Goal: Task Accomplishment & Management: Manage account settings

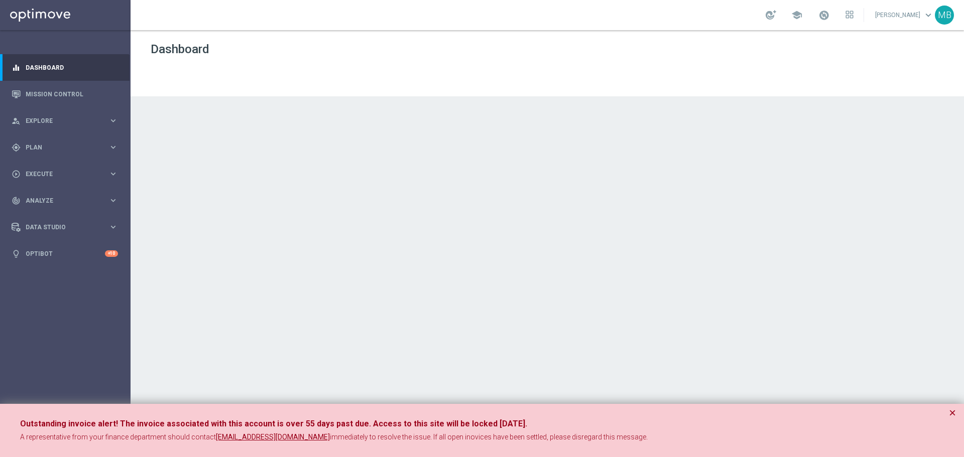
click at [951, 409] on button "×" at bounding box center [952, 413] width 7 height 12
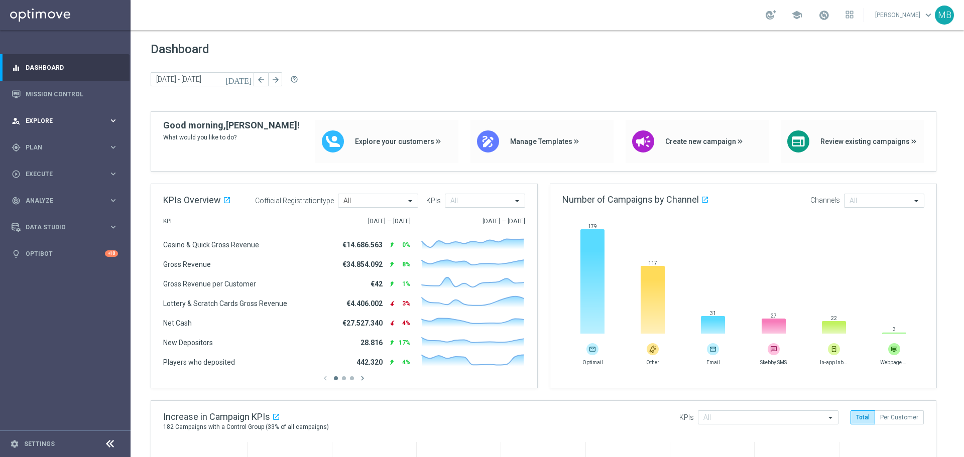
click at [42, 122] on span "Explore" at bounding box center [67, 121] width 83 height 6
click at [35, 269] on span "Plan" at bounding box center [67, 268] width 83 height 6
click at [64, 166] on link "Target Groups" at bounding box center [65, 168] width 78 height 8
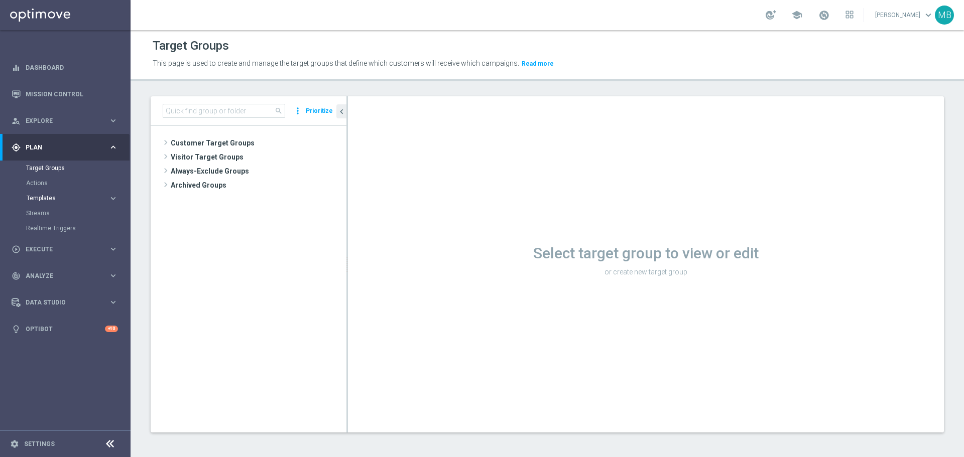
click at [73, 198] on span "Templates" at bounding box center [63, 198] width 72 height 6
click at [66, 211] on link "Optimail" at bounding box center [67, 213] width 73 height 8
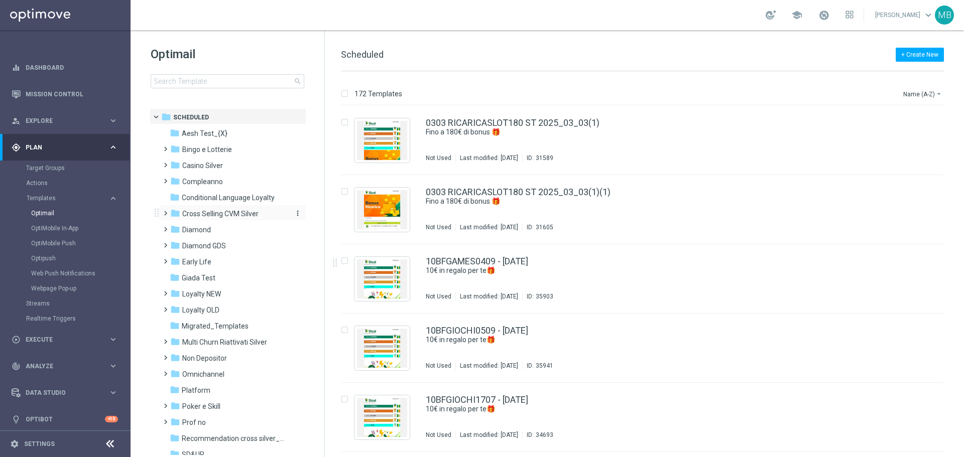
click at [197, 217] on span "Cross Selling CVM Silver" at bounding box center [220, 213] width 76 height 9
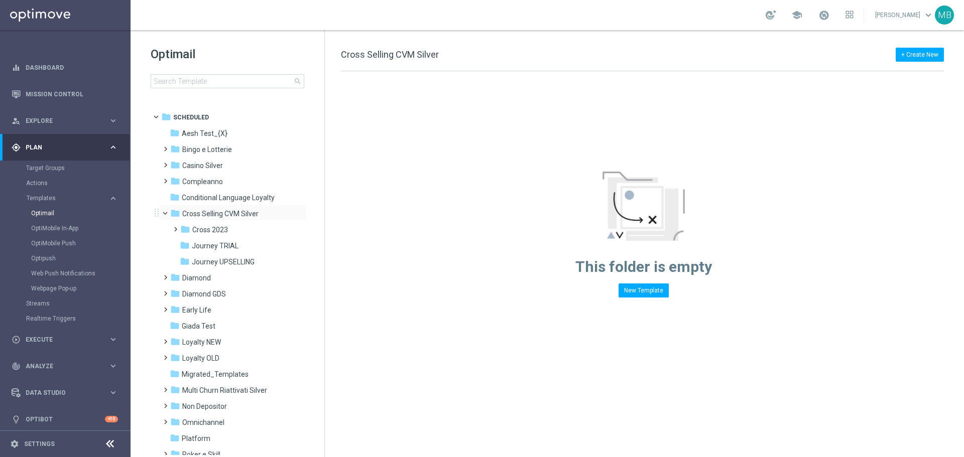
click at [168, 213] on span at bounding box center [170, 211] width 4 height 5
drag, startPoint x: 321, startPoint y: 350, endPoint x: 320, endPoint y: 368, distance: 17.6
click at [320, 368] on tree-viewport "folder Scheduled more_vert folder Aesh Test_{X} more_vert" at bounding box center [237, 281] width 174 height 347
click at [319, 365] on tree-viewport "folder Scheduled more_vert folder Aesh Test_{X} more_vert" at bounding box center [237, 281] width 174 height 347
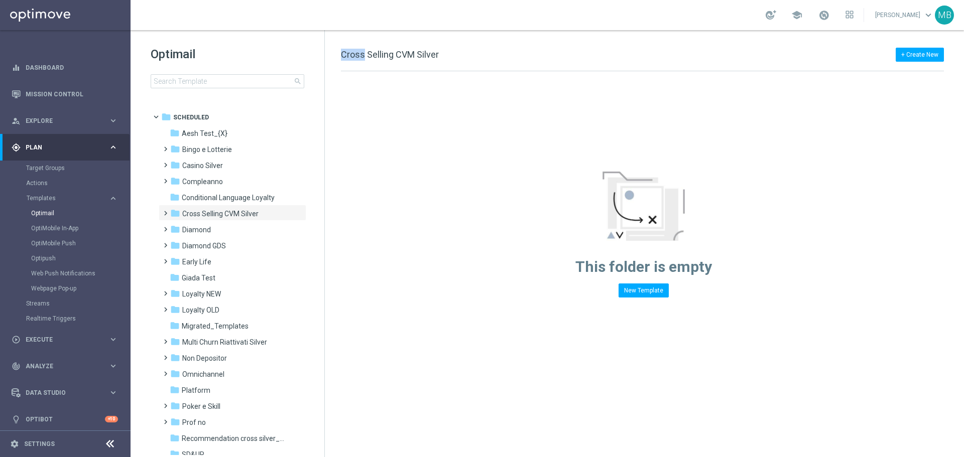
drag, startPoint x: 320, startPoint y: 375, endPoint x: 320, endPoint y: 385, distance: 10.5
click at [320, 385] on tree-viewport "folder Scheduled more_vert folder Aesh Test_{X} more_vert" at bounding box center [237, 281] width 174 height 347
click at [242, 82] on input at bounding box center [228, 81] width 154 height 14
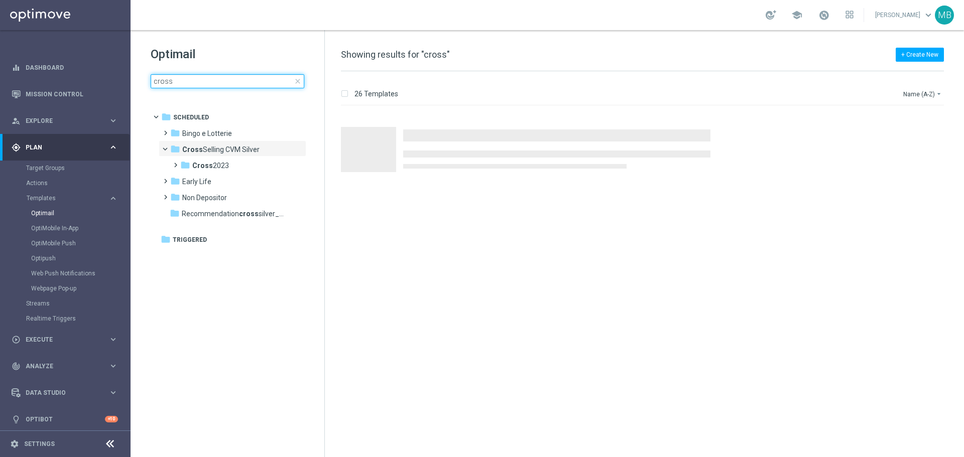
type input "cross"
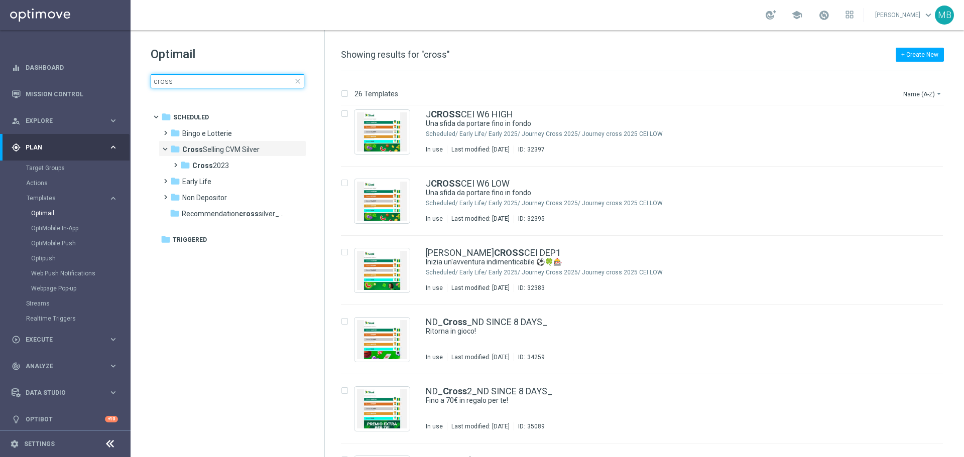
scroll to position [596, 0]
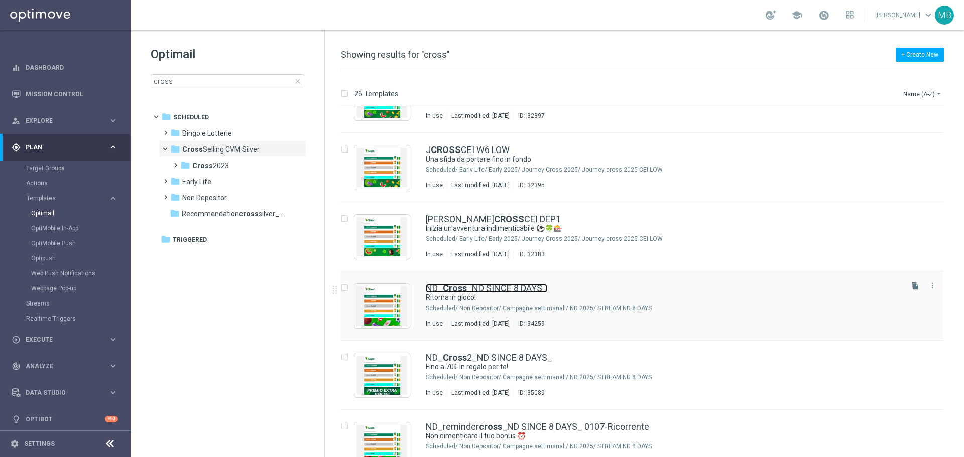
click at [452, 284] on b "Cross" at bounding box center [455, 288] width 24 height 11
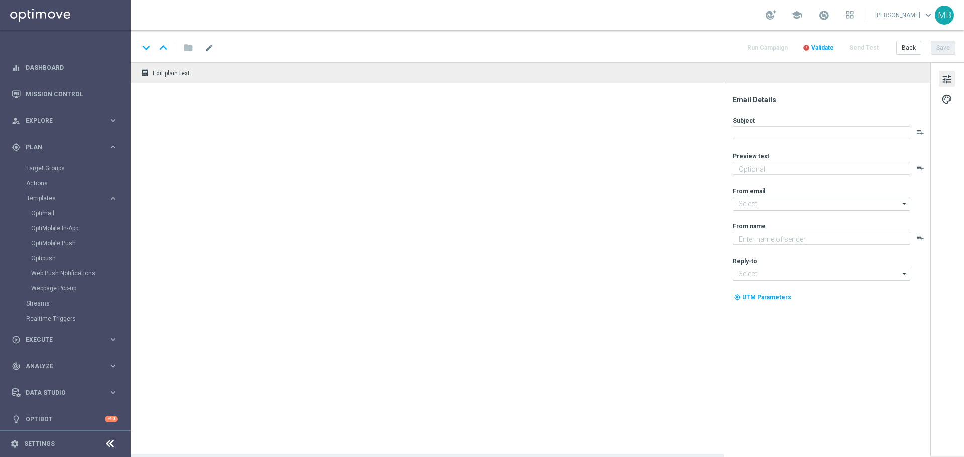
type textarea "Bonus del 100%"
type input "newsletter@comunicazioni.sisal.it"
type textarea "Sisal"
type input "info@sisal.it"
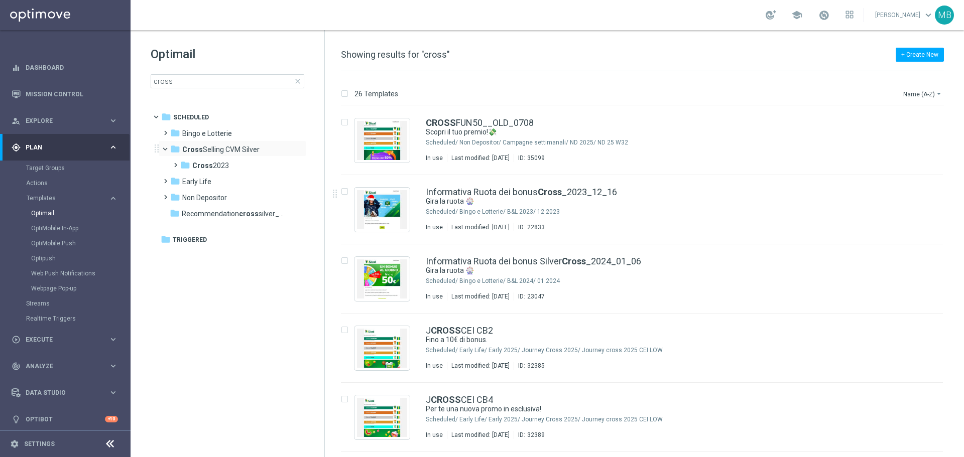
click at [168, 149] on span at bounding box center [170, 147] width 4 height 5
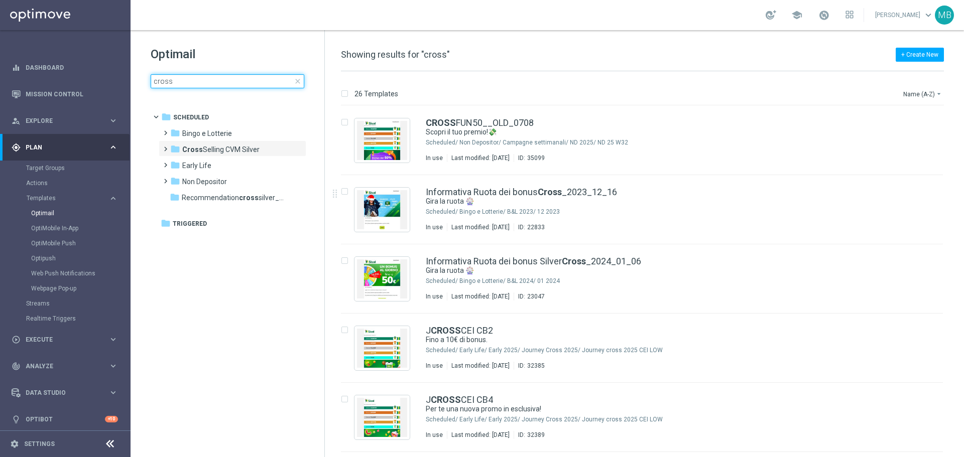
click at [206, 82] on input "cross" at bounding box center [228, 81] width 154 height 14
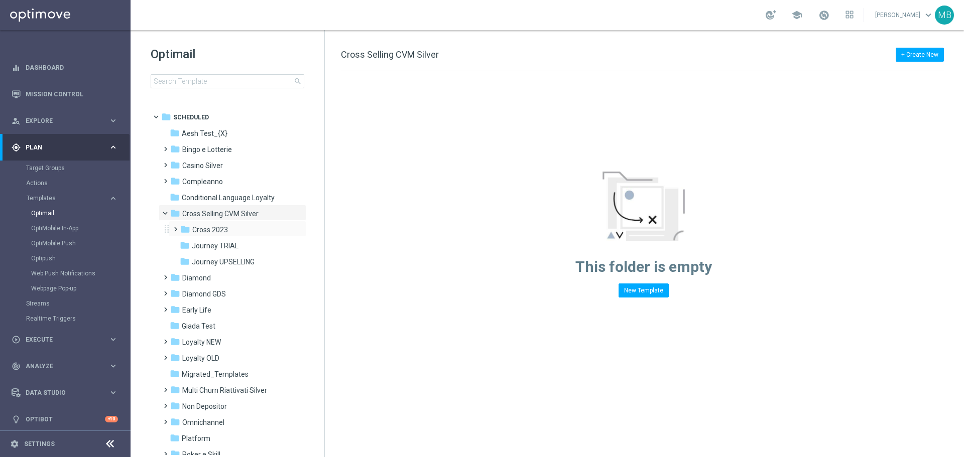
click at [176, 227] on span at bounding box center [173, 225] width 5 height 4
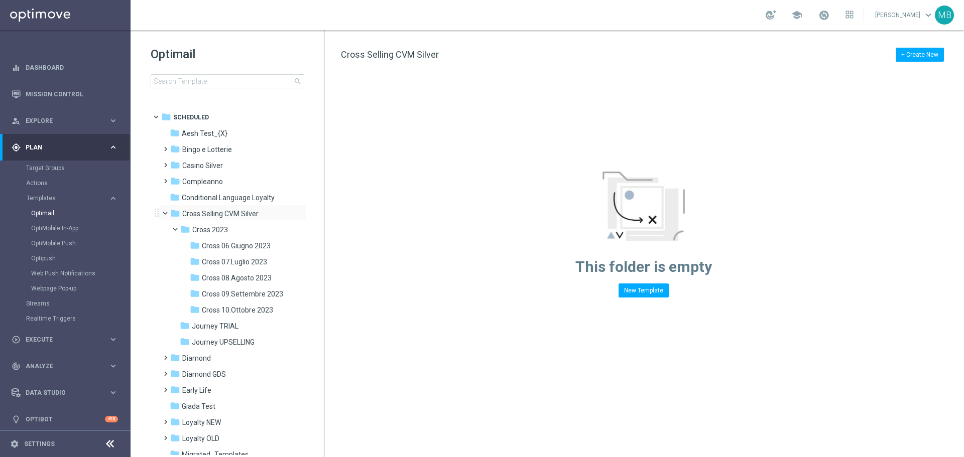
click at [164, 218] on div "folder Cross Selling CVM Silver more_vert" at bounding box center [233, 213] width 148 height 16
click at [168, 210] on span at bounding box center [170, 211] width 4 height 5
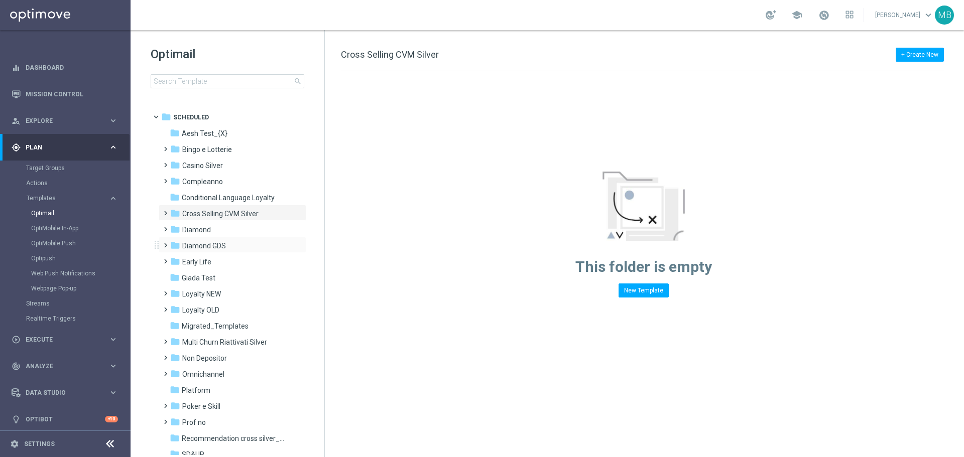
click at [165, 243] on span at bounding box center [163, 241] width 5 height 4
click at [168, 244] on span at bounding box center [170, 243] width 4 height 5
click at [221, 78] on input at bounding box center [228, 81] width 154 height 14
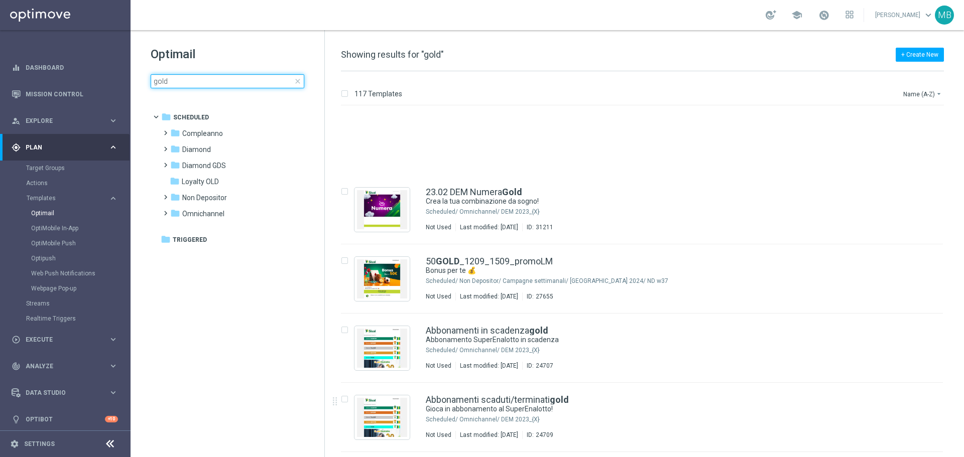
scroll to position [70, 0]
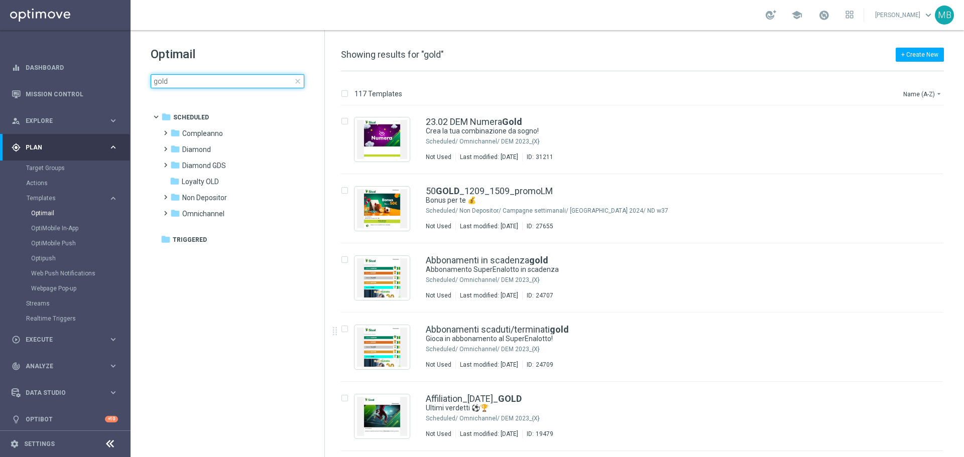
type input "gold"
drag, startPoint x: 963, startPoint y: 145, endPoint x: 963, endPoint y: 166, distance: 21.1
click at [963, 166] on div "117 Templates Name (A-Z) arrow_drop_down Drag here to set row groups Drag here …" at bounding box center [644, 264] width 639 height 386
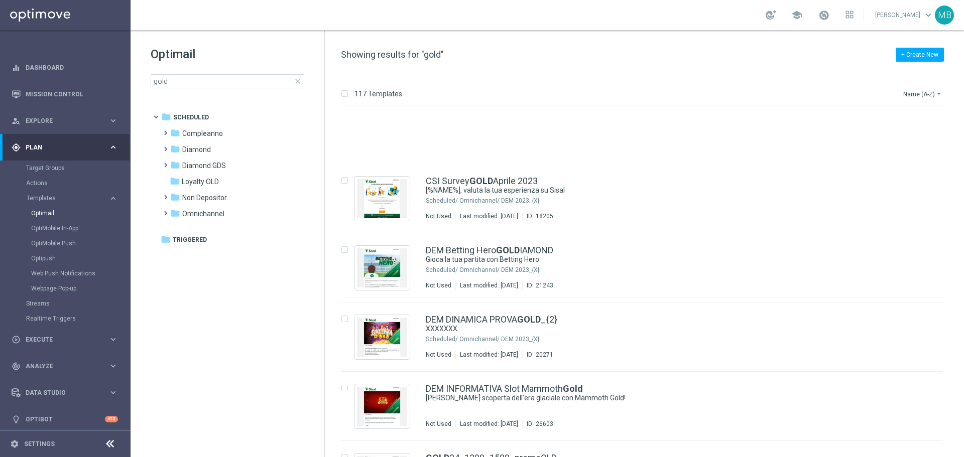
scroll to position [1645, 0]
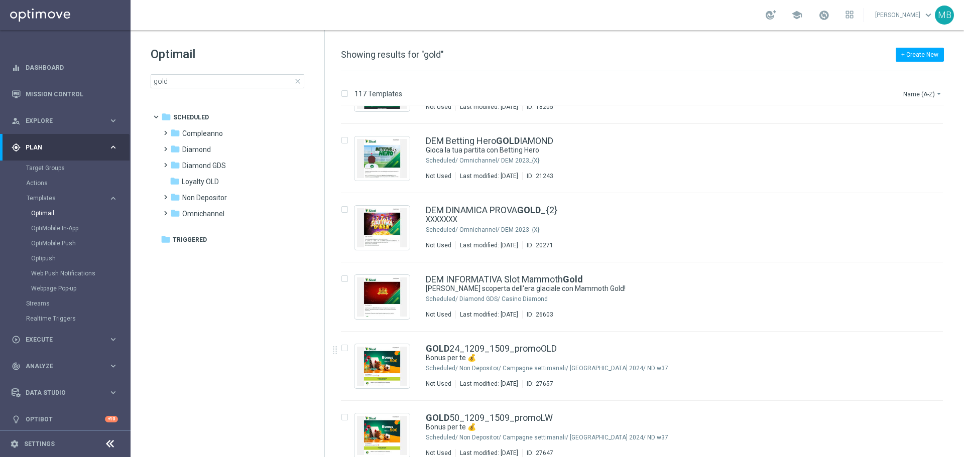
drag, startPoint x: 962, startPoint y: 314, endPoint x: 963, endPoint y: 381, distance: 66.8
click at [963, 381] on div "117 Templates Name (A-Z) arrow_drop_down Drag here to set row groups Drag here …" at bounding box center [644, 264] width 639 height 386
drag, startPoint x: 962, startPoint y: 334, endPoint x: 963, endPoint y: 361, distance: 26.7
click at [963, 361] on div "117 Templates Name (A-Z) arrow_drop_down Drag here to set row groups Drag here …" at bounding box center [644, 264] width 639 height 386
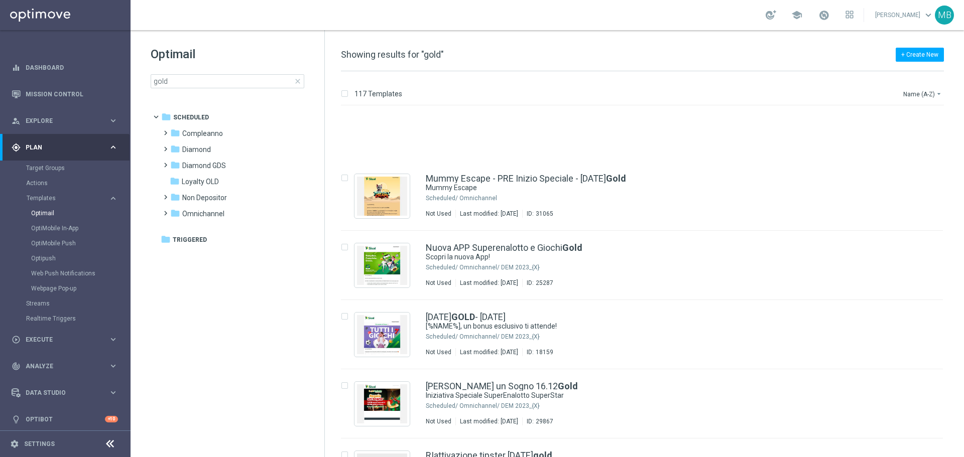
scroll to position [2505, 0]
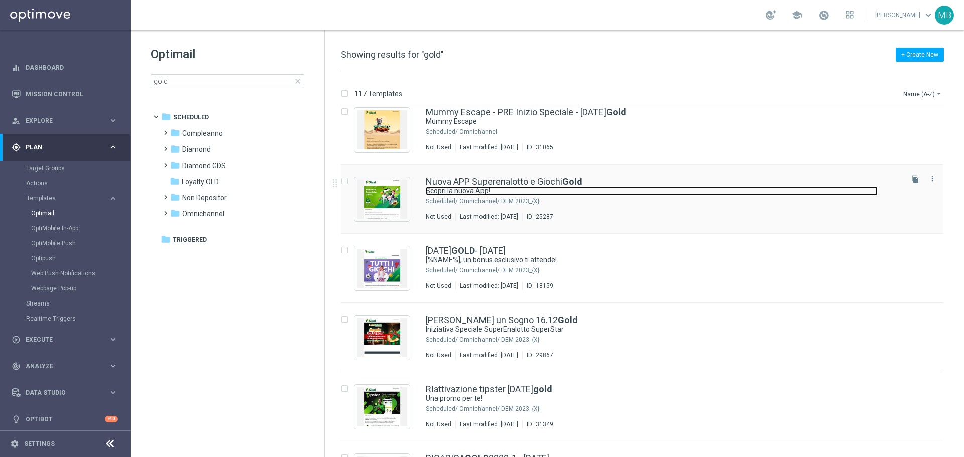
click at [557, 186] on link "Scopri la nuova App!" at bounding box center [652, 191] width 452 height 10
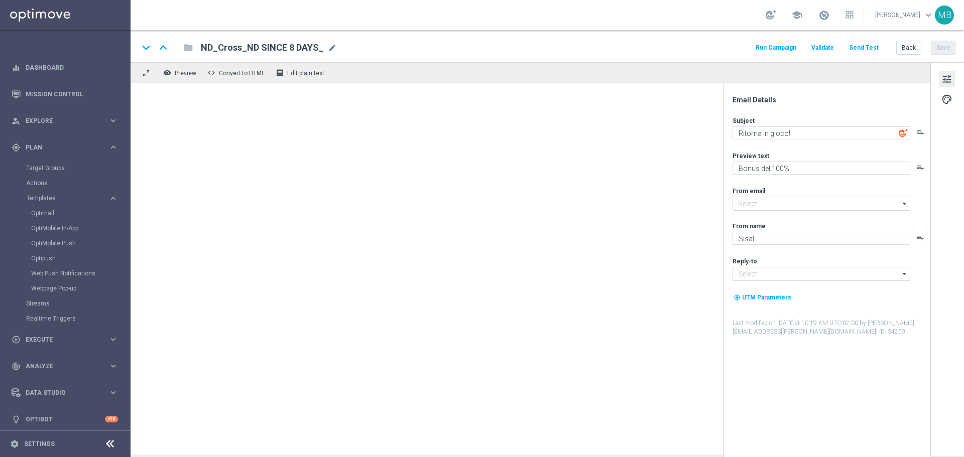
type textarea "Scopri la nuova App!"
type input "newsletter@comunicazioni.sisal.it"
type input "info@sisal.it"
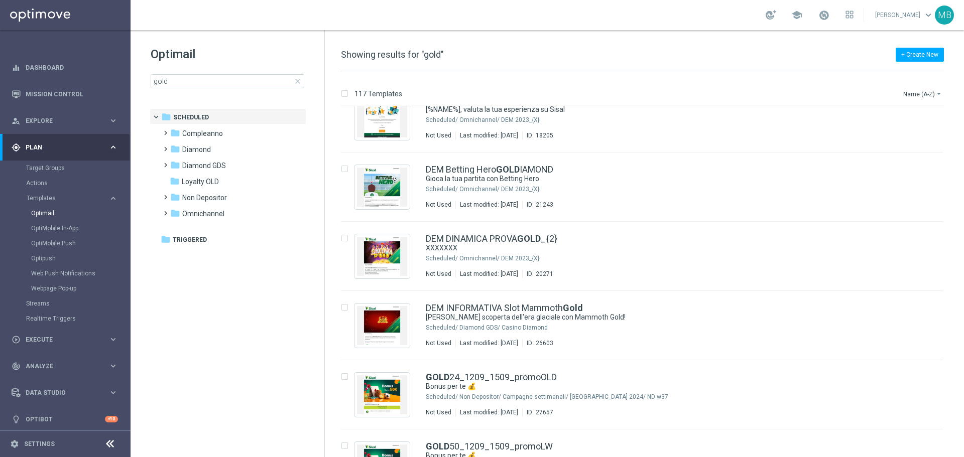
scroll to position [1637, 0]
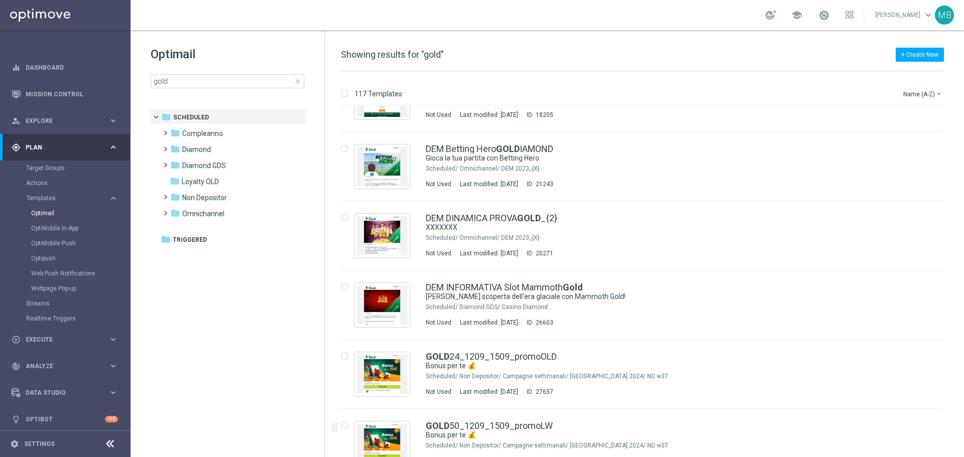
drag, startPoint x: 962, startPoint y: 329, endPoint x: 959, endPoint y: 368, distance: 38.7
click at [959, 368] on div "117 Templates Name (A-Z) arrow_drop_down Drag here to set row groups Drag here …" at bounding box center [644, 264] width 639 height 386
drag, startPoint x: 958, startPoint y: 343, endPoint x: 959, endPoint y: 383, distance: 39.2
click at [959, 383] on div "insert_drive_file GOLD 24_1209_1509_promoOLD Bonus per te 💰 Scheduled/ Non Depo…" at bounding box center [646, 374] width 631 height 69
click at [166, 163] on span at bounding box center [163, 161] width 5 height 4
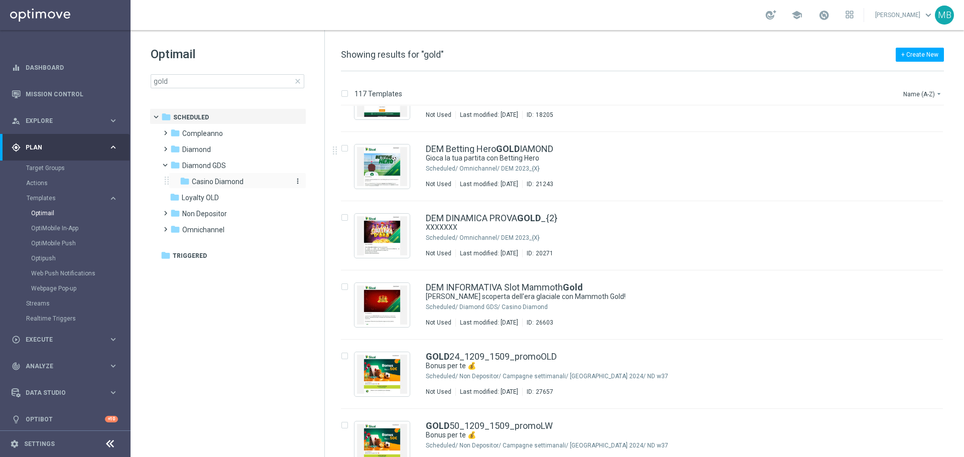
click at [205, 181] on span "Casino Diamond" at bounding box center [218, 181] width 52 height 9
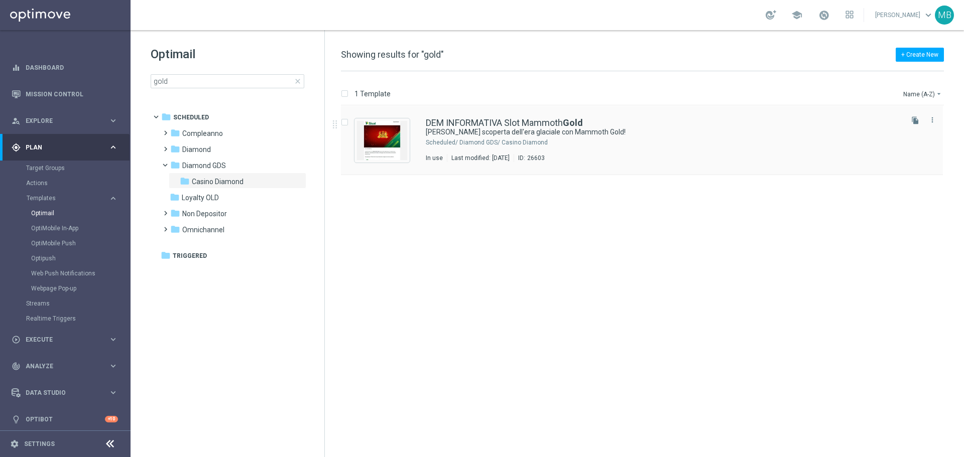
click at [505, 116] on div "DEM INFORMATIVA Slot Mammoth Gold Vieni alla scoperta dell'era glaciale con Mam…" at bounding box center [642, 140] width 602 height 69
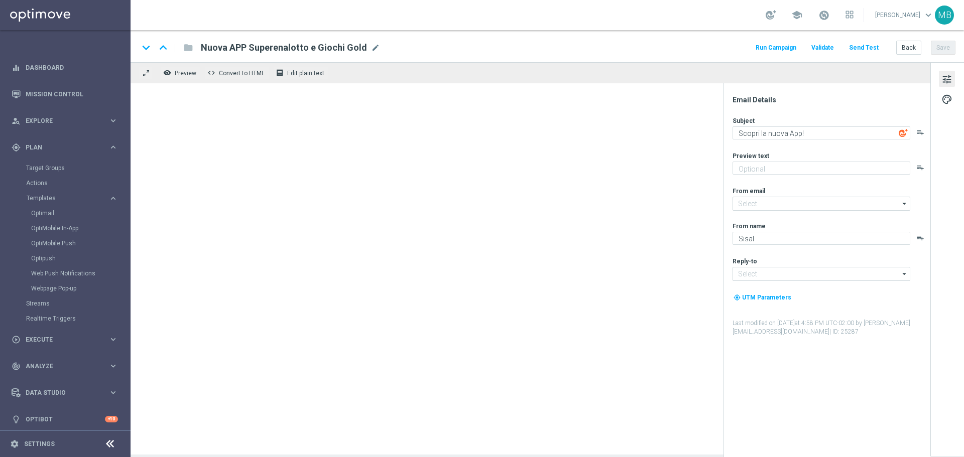
type textarea "Vieni alla scoperta dell'era glaciale con Mammoth Gold!"
type input "giochi@comunicazioni.sisal.it"
type textarea "Sisal Vip"
type input "teamvip@sisal.it"
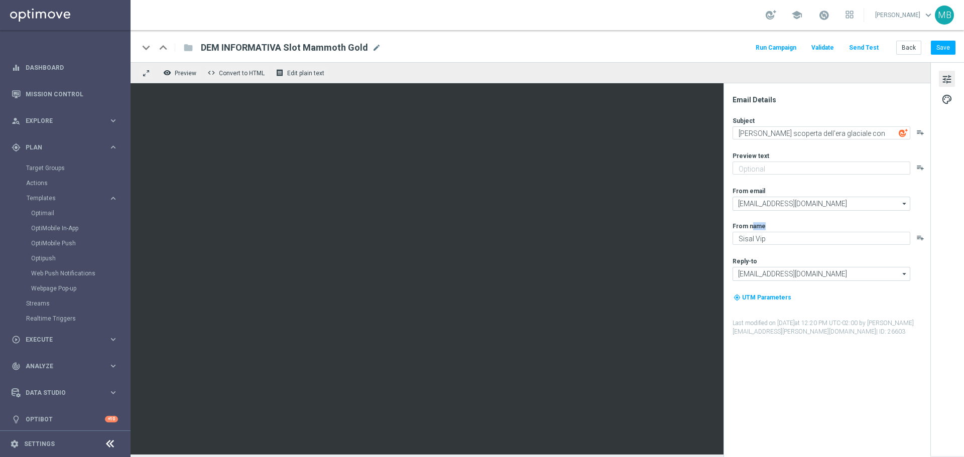
drag, startPoint x: 723, startPoint y: 217, endPoint x: 724, endPoint y: 234, distance: 16.6
click at [724, 234] on div "Email Details Subject Vieni alla scoperta dell'era glaciale con Mammoth Gold! p…" at bounding box center [826, 270] width 207 height 374
drag, startPoint x: 203, startPoint y: 48, endPoint x: 362, endPoint y: 50, distance: 159.2
click at [362, 50] on span "DEM INFORMATIVA Slot Mammoth Gold" at bounding box center [284, 48] width 167 height 12
click at [624, 73] on div "remove_red_eye Preview code Convert to HTML receipt Edit plain text" at bounding box center [531, 72] width 800 height 21
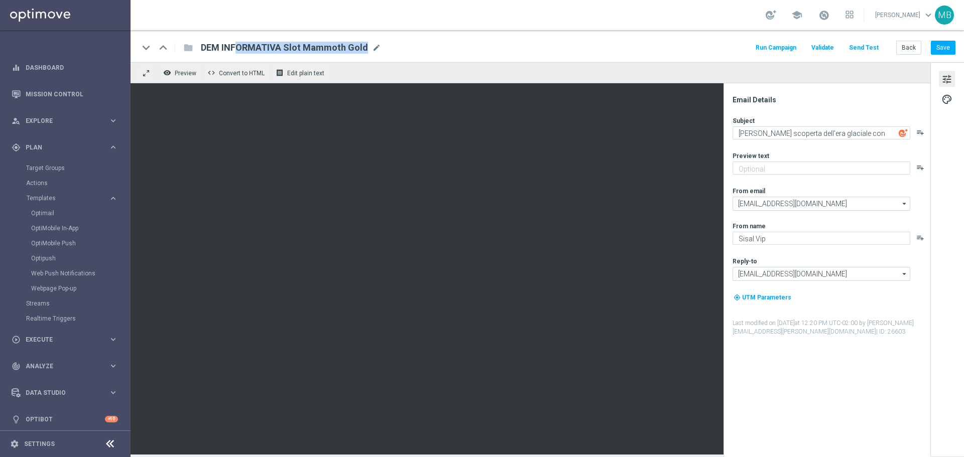
drag, startPoint x: 203, startPoint y: 48, endPoint x: 367, endPoint y: 52, distance: 164.2
click at [367, 52] on div "DEM INFORMATIVA Slot Mammoth Gold mode_edit" at bounding box center [291, 47] width 180 height 13
click at [374, 47] on span "mode_edit" at bounding box center [376, 47] width 9 height 9
click at [374, 47] on input "DEM INFORMATIVA Slot Mammoth Gold" at bounding box center [325, 47] width 249 height 13
drag, startPoint x: 374, startPoint y: 47, endPoint x: 206, endPoint y: 35, distance: 168.7
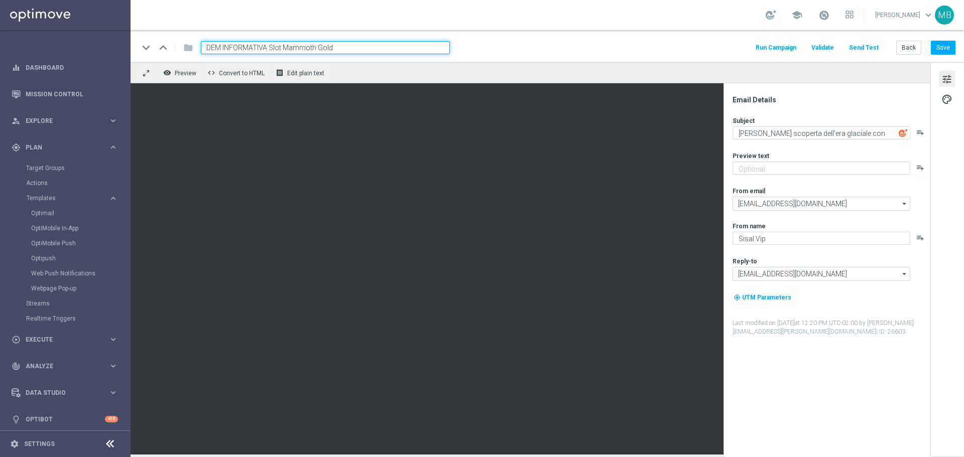
click at [206, 35] on div "keyboard_arrow_down keyboard_arrow_up folder DEM INFORMATIVA Slot Mammoth Gold …" at bounding box center [547, 46] width 833 height 32
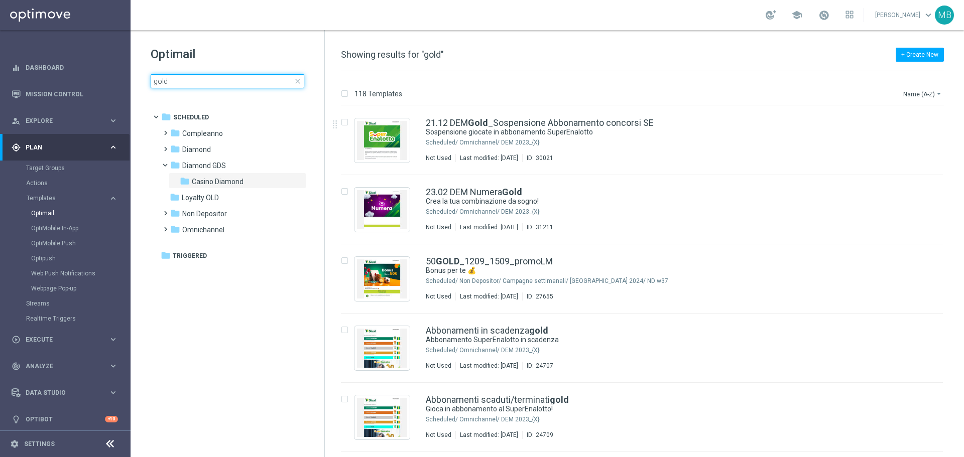
click at [195, 79] on input "gold" at bounding box center [228, 81] width 154 height 14
type input "g"
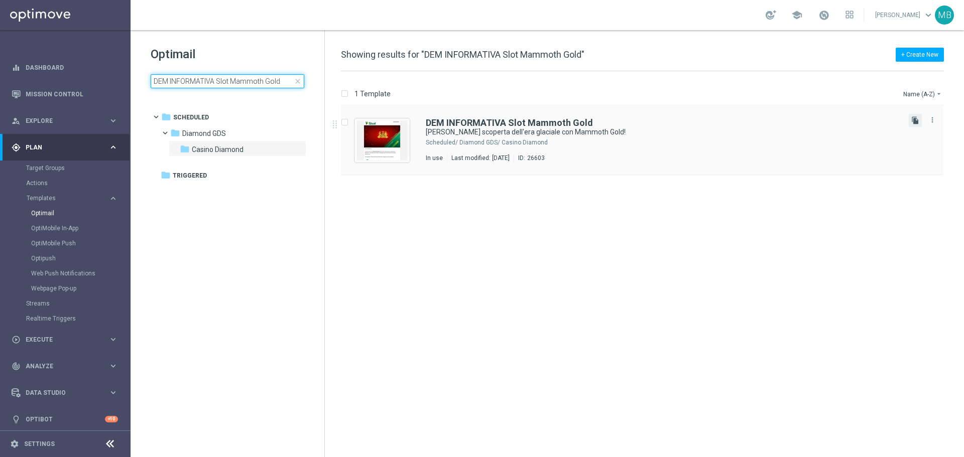
type input "DEM INFORMATIVA Slot Mammoth Gold"
click at [918, 122] on icon "file_copy" at bounding box center [915, 120] width 8 height 8
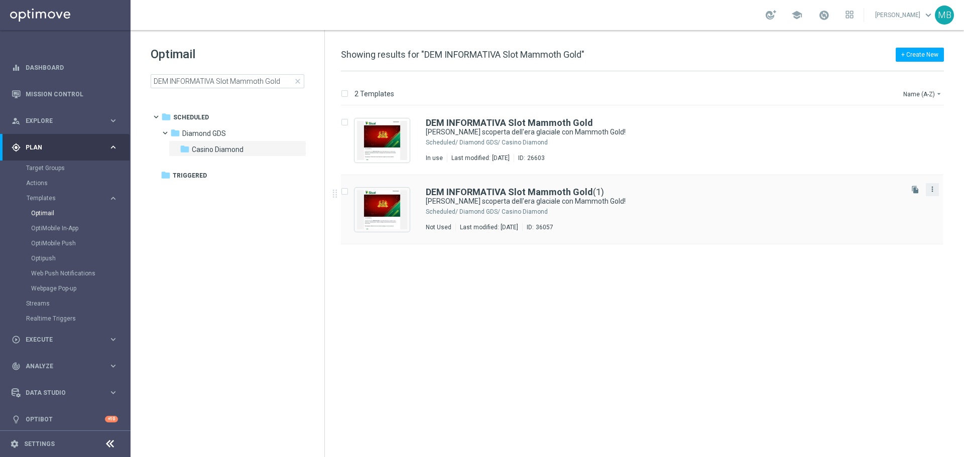
click at [930, 192] on icon "more_vert" at bounding box center [932, 189] width 8 height 8
click at [881, 202] on div "Move" at bounding box center [892, 200] width 61 height 7
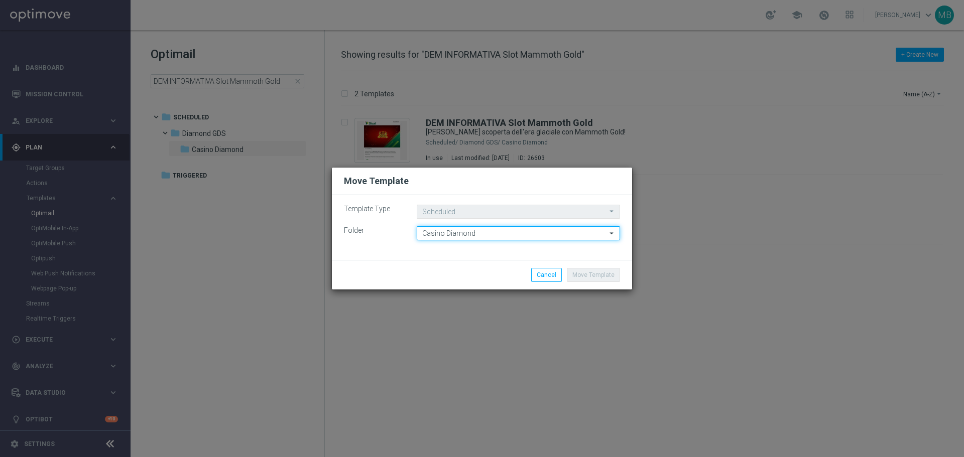
click at [508, 234] on input "Casino Diamond" at bounding box center [518, 233] width 203 height 14
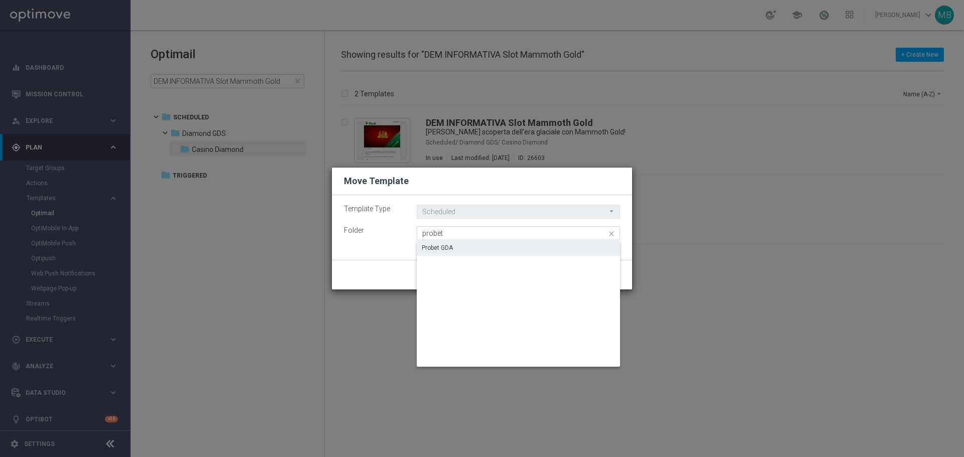
click at [483, 247] on div "Probet GDA" at bounding box center [518, 248] width 203 height 14
type input "Probet GDA"
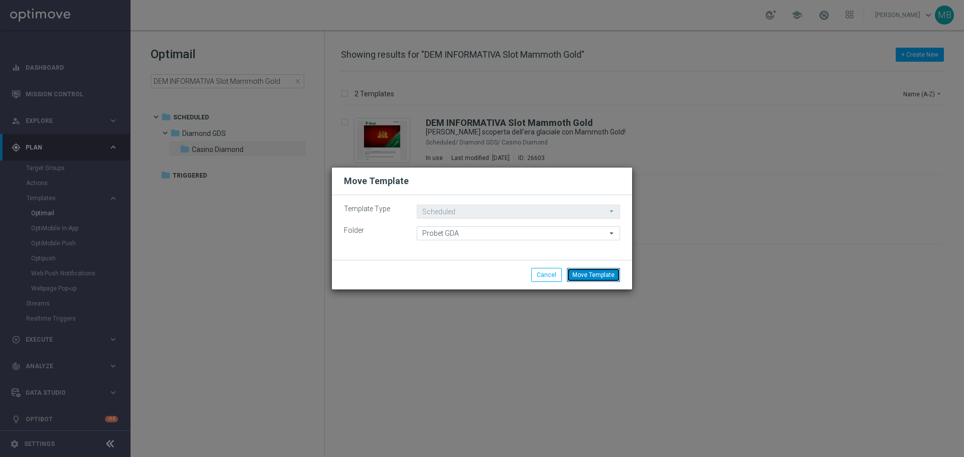
click at [598, 273] on button "Move Template" at bounding box center [593, 275] width 53 height 14
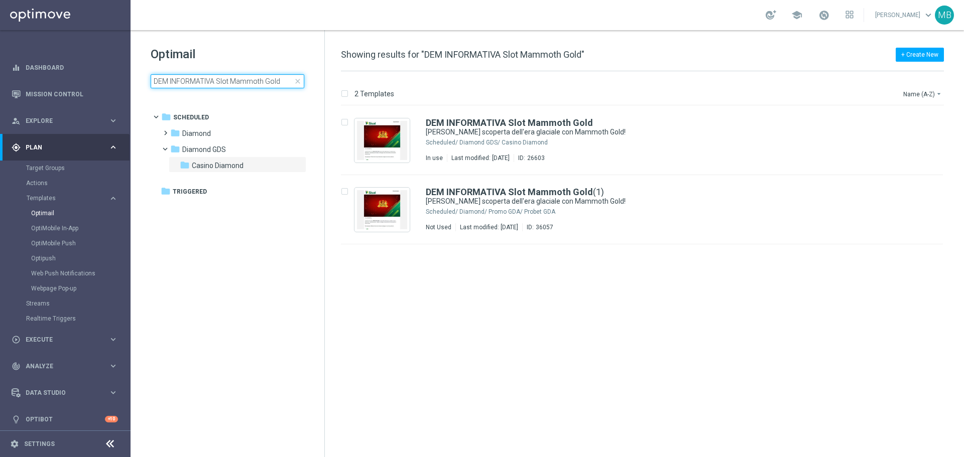
click at [284, 85] on input "DEM INFORMATIVA Slot Mammoth Gold" at bounding box center [228, 81] width 154 height 14
click at [932, 190] on icon "more_vert" at bounding box center [932, 189] width 8 height 8
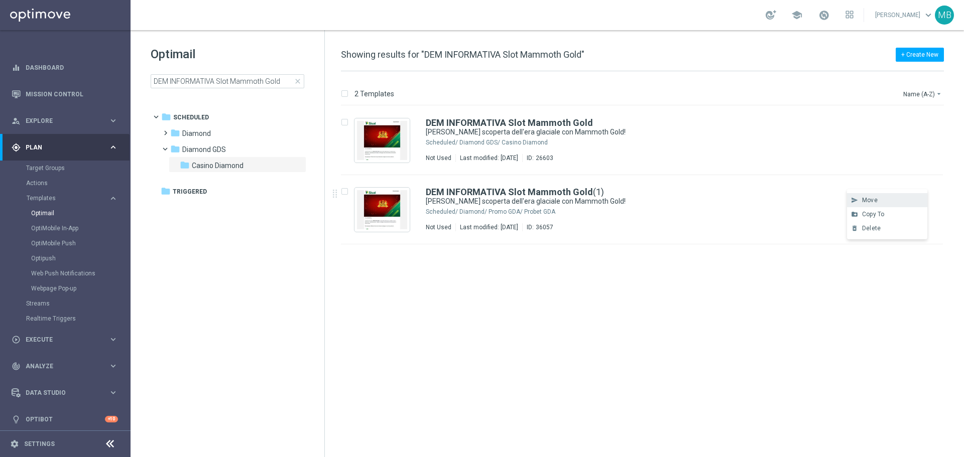
click at [871, 202] on span "Move" at bounding box center [870, 200] width 16 height 7
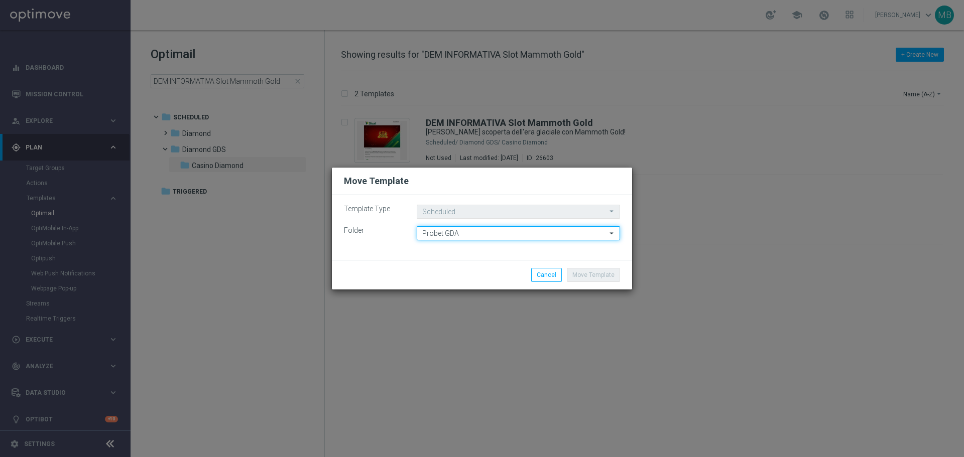
click at [530, 236] on input "Probet GDA" at bounding box center [518, 233] width 203 height 14
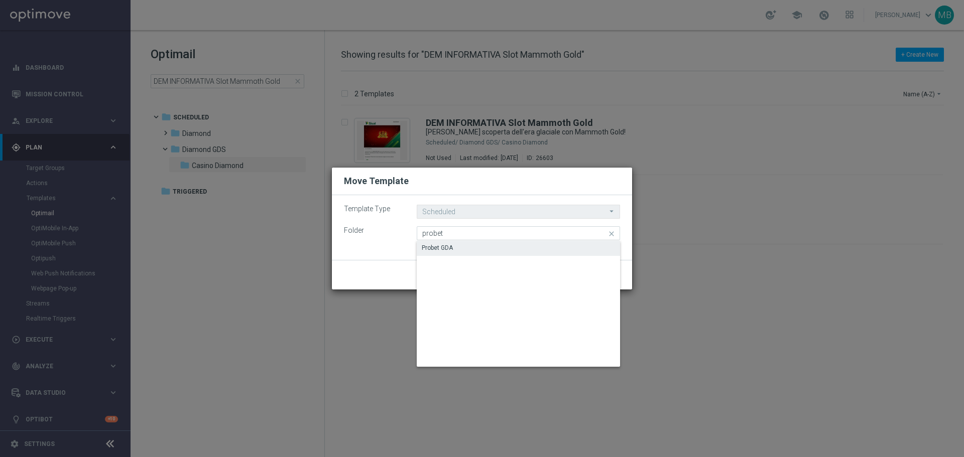
click at [527, 244] on div "Probet GDA" at bounding box center [518, 248] width 203 height 14
type input "Probet GDA"
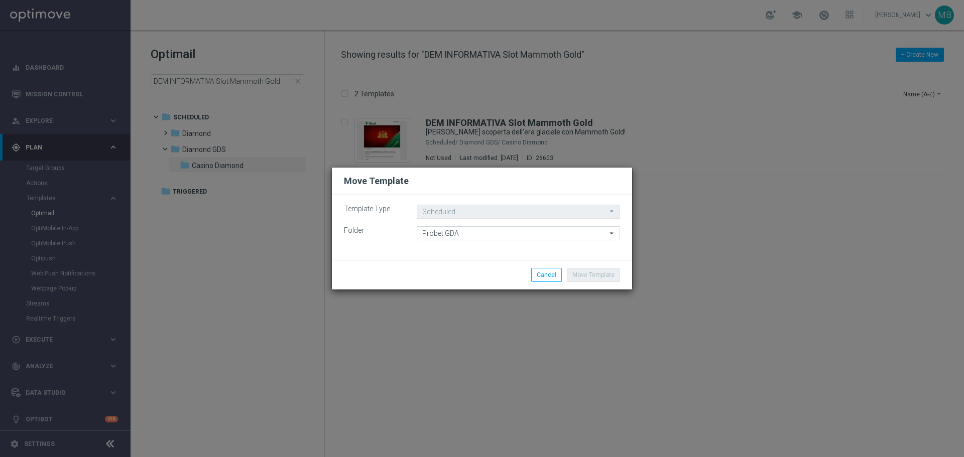
click at [568, 253] on div "Template Type Scheduled Scheduled arrow_drop_down Drag here to set row groups D…" at bounding box center [482, 227] width 300 height 65
click at [578, 257] on div "Template Type Scheduled Scheduled arrow_drop_down Drag here to set row groups D…" at bounding box center [482, 227] width 300 height 65
click at [574, 251] on div "Template Type Scheduled Scheduled arrow_drop_down Drag here to set row groups D…" at bounding box center [482, 227] width 300 height 65
click at [610, 212] on icon "arrow_drop_down" at bounding box center [612, 211] width 10 height 13
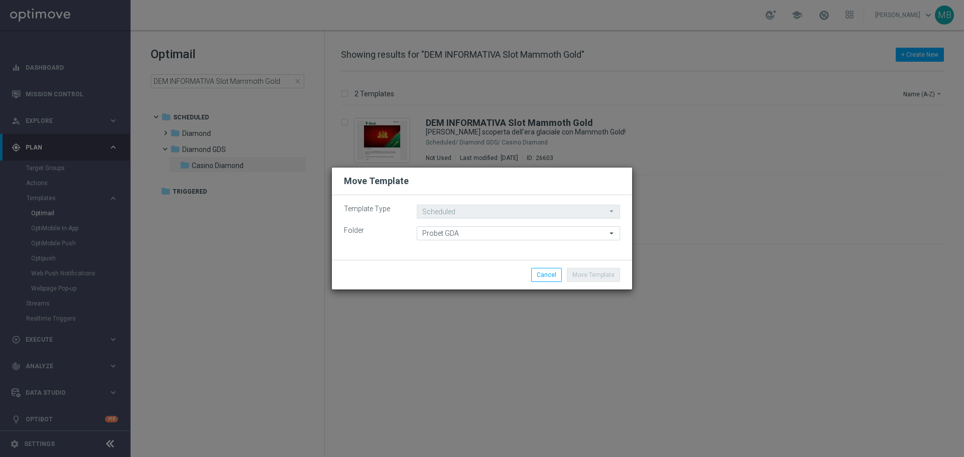
click at [610, 212] on icon "arrow_drop_down" at bounding box center [612, 211] width 10 height 13
click at [566, 254] on div "Template Type Scheduled Scheduled arrow_drop_down Drag here to set row groups D…" at bounding box center [482, 227] width 300 height 65
click at [532, 239] on input "Probet GDA" at bounding box center [518, 233] width 203 height 14
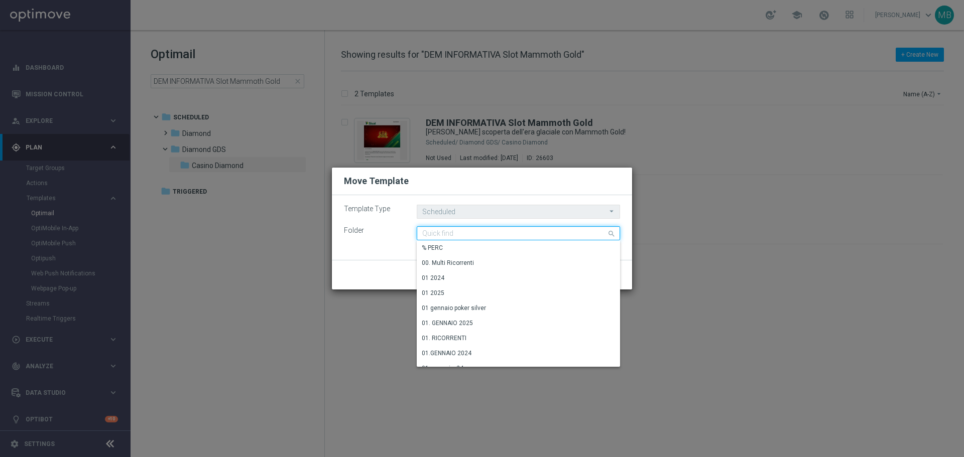
click at [535, 235] on input at bounding box center [518, 233] width 203 height 14
click at [694, 263] on modal-container "Move Template Template Type Scheduled Scheduled arrow_drop_down Drag here to se…" at bounding box center [482, 228] width 964 height 457
type input "Probet GDA"
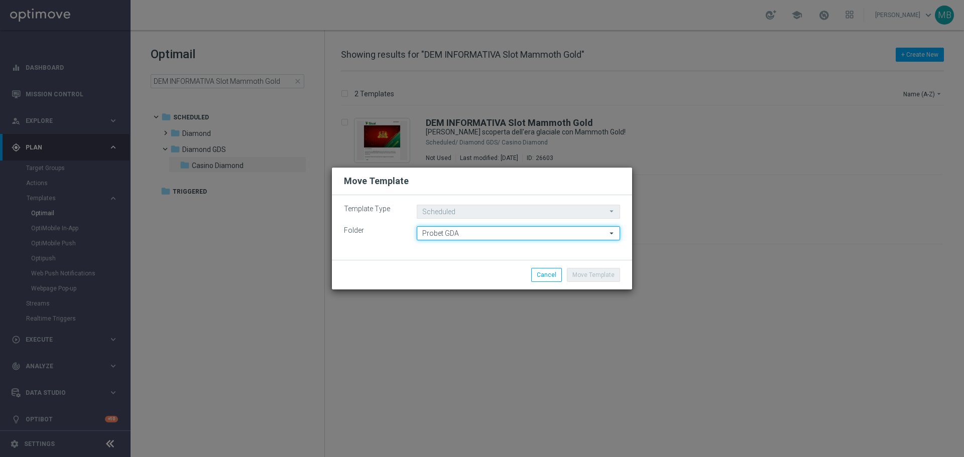
click at [515, 232] on input "Probet GDA" at bounding box center [518, 233] width 203 height 14
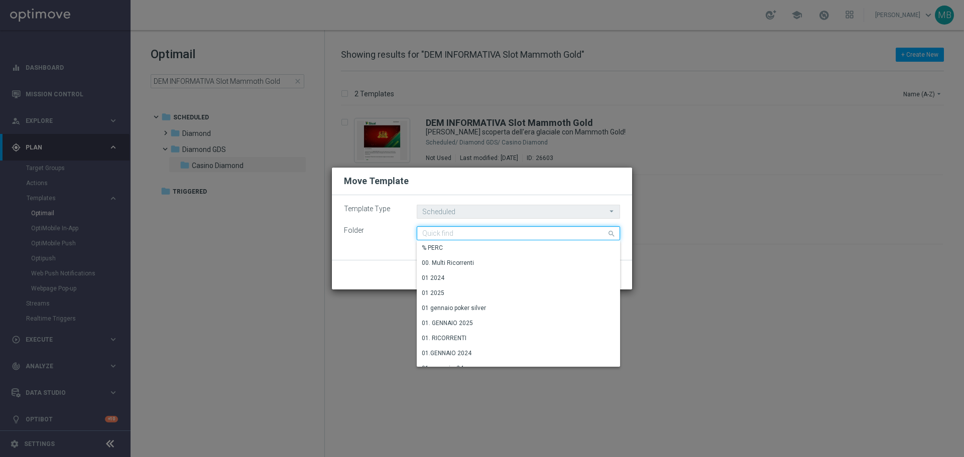
click at [515, 232] on input at bounding box center [518, 233] width 203 height 14
click at [435, 438] on modal-container "Move Template Template Type Scheduled Scheduled arrow_drop_down Drag here to se…" at bounding box center [482, 228] width 964 height 457
type input "Probet GDA"
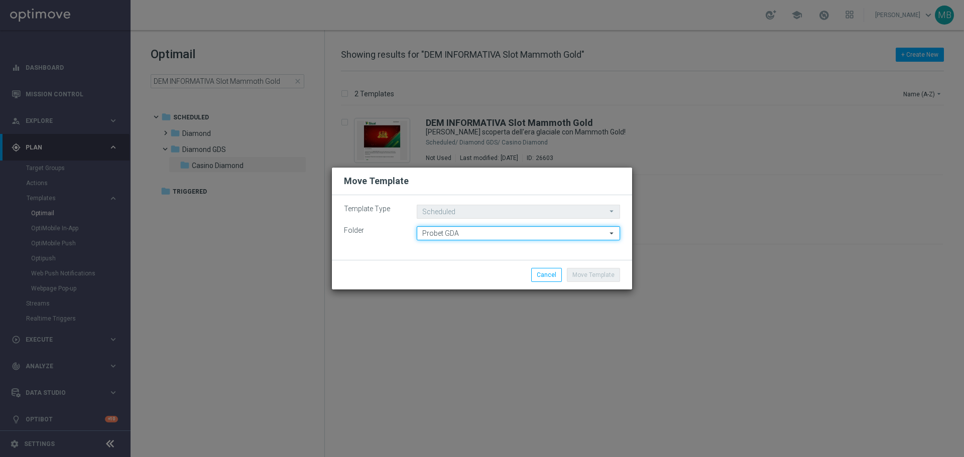
click at [515, 235] on input "Probet GDA" at bounding box center [518, 233] width 203 height 14
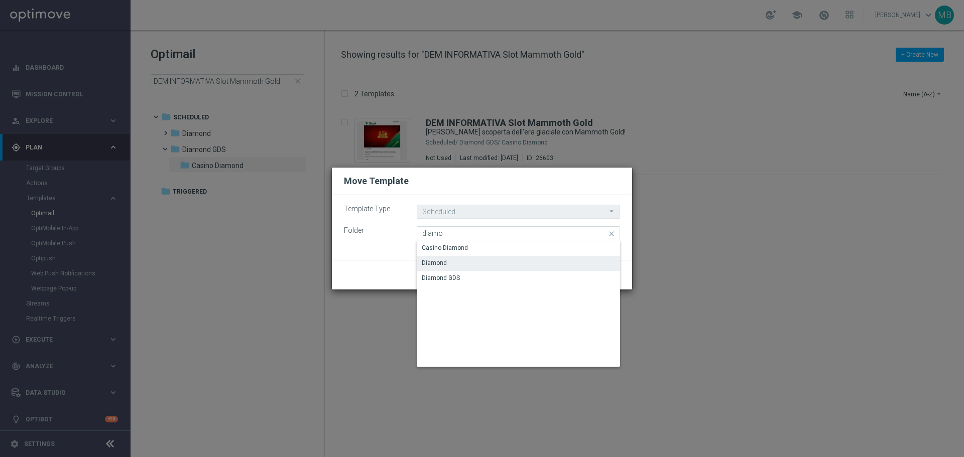
click at [491, 262] on div "Diamond" at bounding box center [518, 263] width 203 height 14
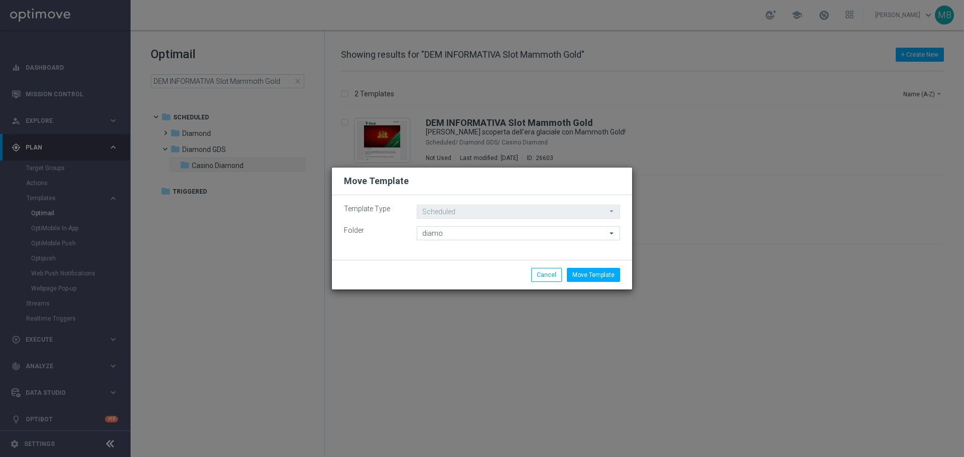
type input "Diamond"
click at [592, 271] on button "Move Template" at bounding box center [593, 275] width 53 height 14
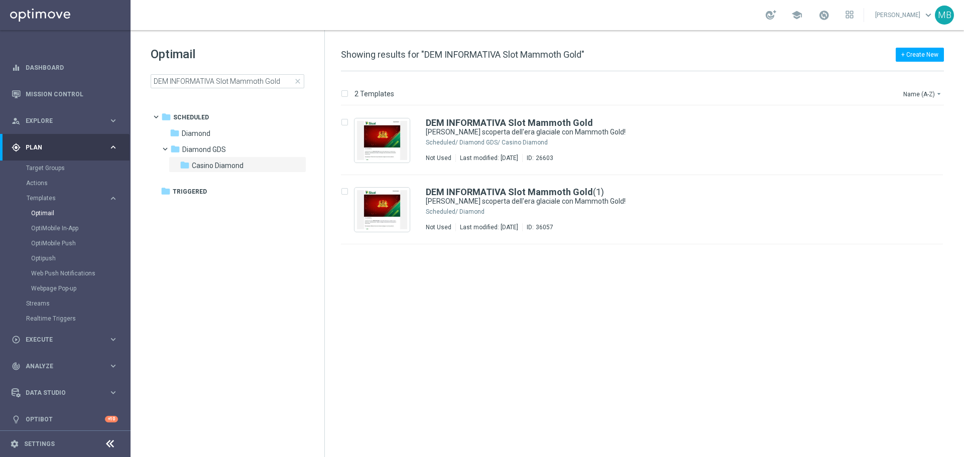
click at [527, 335] on div "insert_drive_file DEM INFORMATIVA Slot Mammoth Gold Vieni alla scoperta dell'er…" at bounding box center [646, 281] width 631 height 351
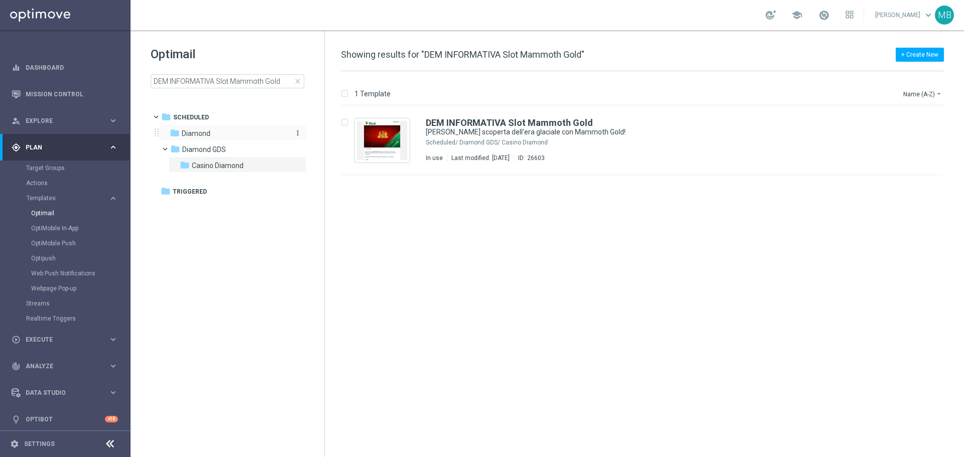
click at [198, 136] on span "Diamond" at bounding box center [196, 133] width 29 height 9
